Goal: Check status: Check status

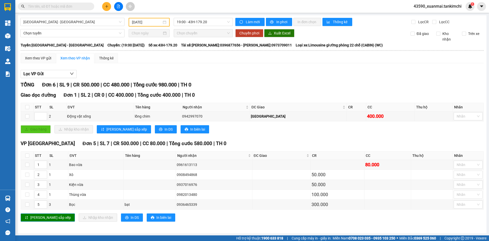
scroll to position [1, 0]
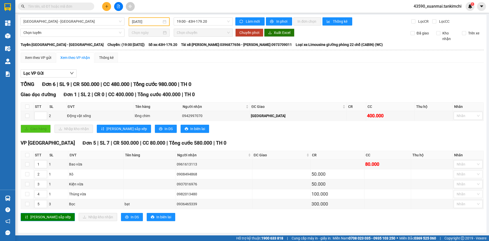
type input "9"
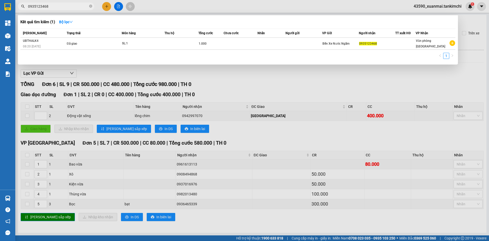
type input "0935123468"
drag, startPoint x: 50, startPoint y: 6, endPoint x: 22, endPoint y: 5, distance: 27.8
click at [22, 5] on div "0935123468" at bounding box center [49, 7] width 99 height 8
click at [55, 7] on input "0935123468" at bounding box center [58, 7] width 60 height 6
click at [50, 6] on input "0935123468" at bounding box center [58, 7] width 60 height 6
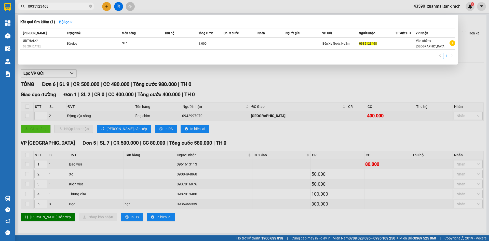
click at [448, 57] on link "1" at bounding box center [447, 56] width 6 height 6
click at [54, 6] on input "0935123468" at bounding box center [58, 7] width 60 height 6
click at [55, 7] on input "0935123468" at bounding box center [58, 7] width 60 height 6
click at [242, 83] on div at bounding box center [244, 120] width 489 height 241
